Goal: Navigation & Orientation: Find specific page/section

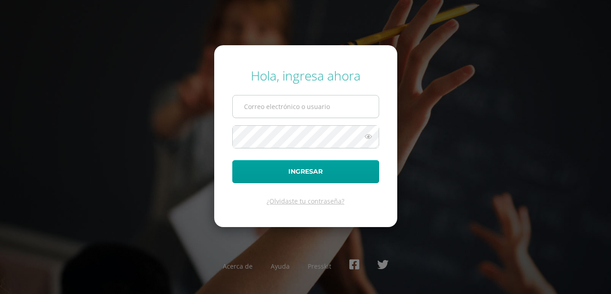
click at [265, 104] on input "text" at bounding box center [306, 106] width 146 height 22
type input "vobregon16@colegioselshaddai.edu.gt"
click at [367, 137] on icon at bounding box center [369, 136] width 12 height 11
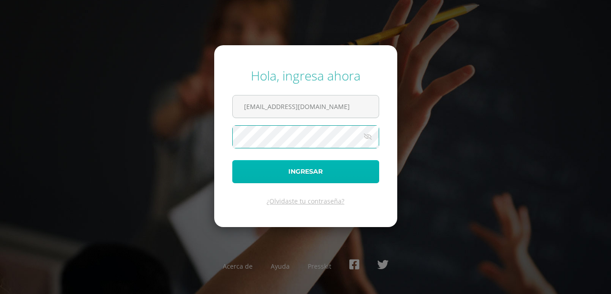
click at [307, 169] on button "Ingresar" at bounding box center [305, 171] width 147 height 23
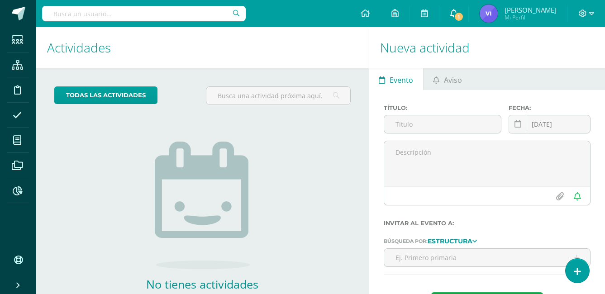
click at [457, 13] on icon at bounding box center [453, 13] width 7 height 8
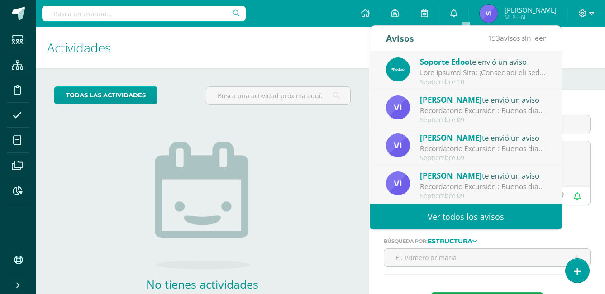
click at [476, 215] on link "Ver todos los avisos" at bounding box center [465, 216] width 191 height 25
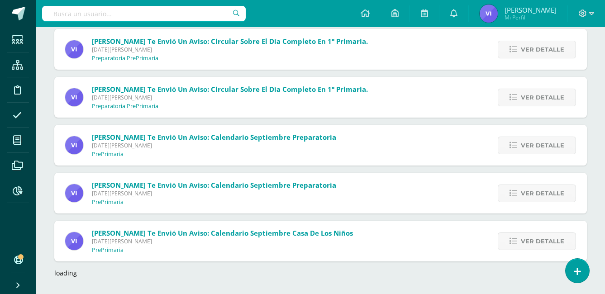
scroll to position [1310, 0]
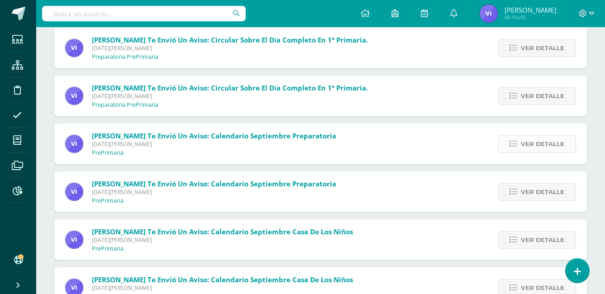
click at [543, 143] on span "Ver detalle" at bounding box center [541, 144] width 43 height 17
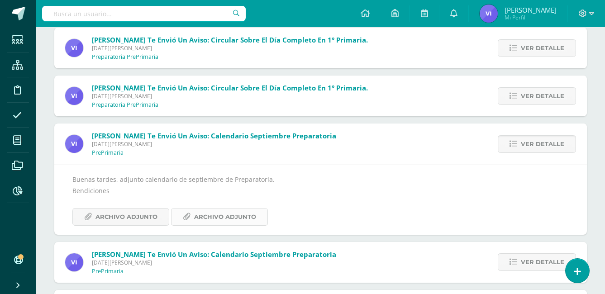
click at [199, 213] on span "Archivo Adjunto" at bounding box center [225, 216] width 62 height 17
